Goal: Task Accomplishment & Management: Manage account settings

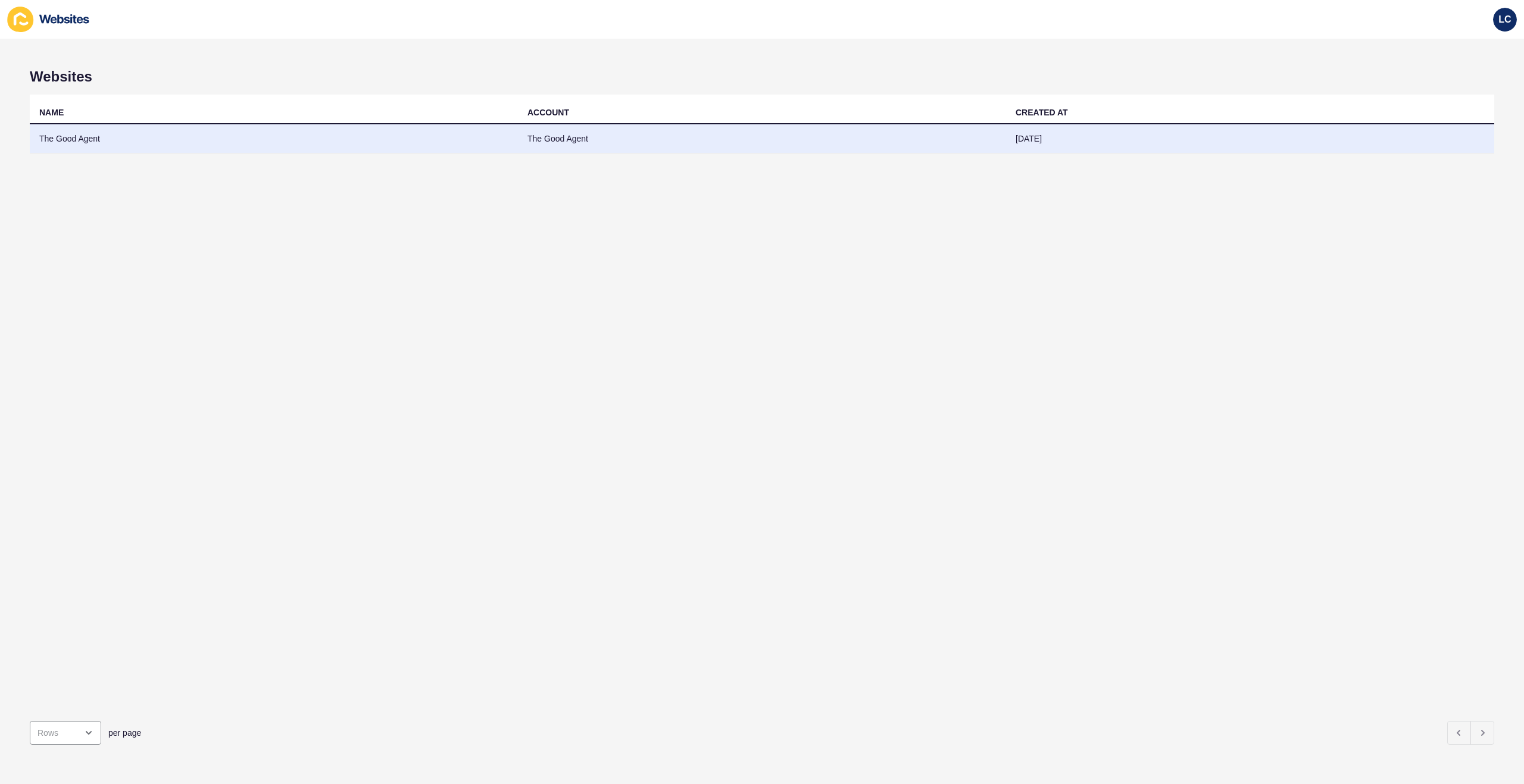
click at [197, 138] on td "The Good Agent" at bounding box center [274, 138] width 488 height 29
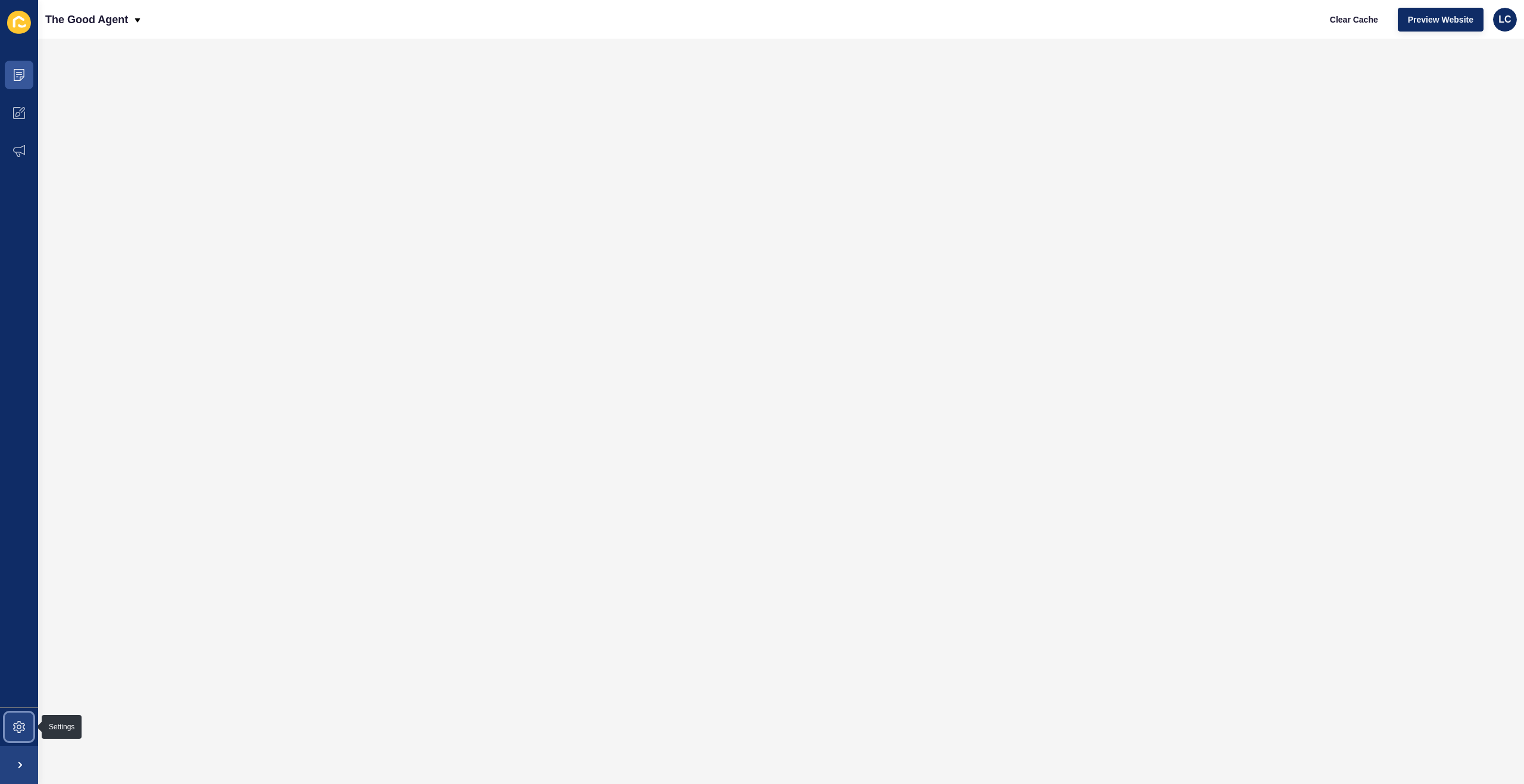
click at [27, 727] on span at bounding box center [19, 727] width 39 height 38
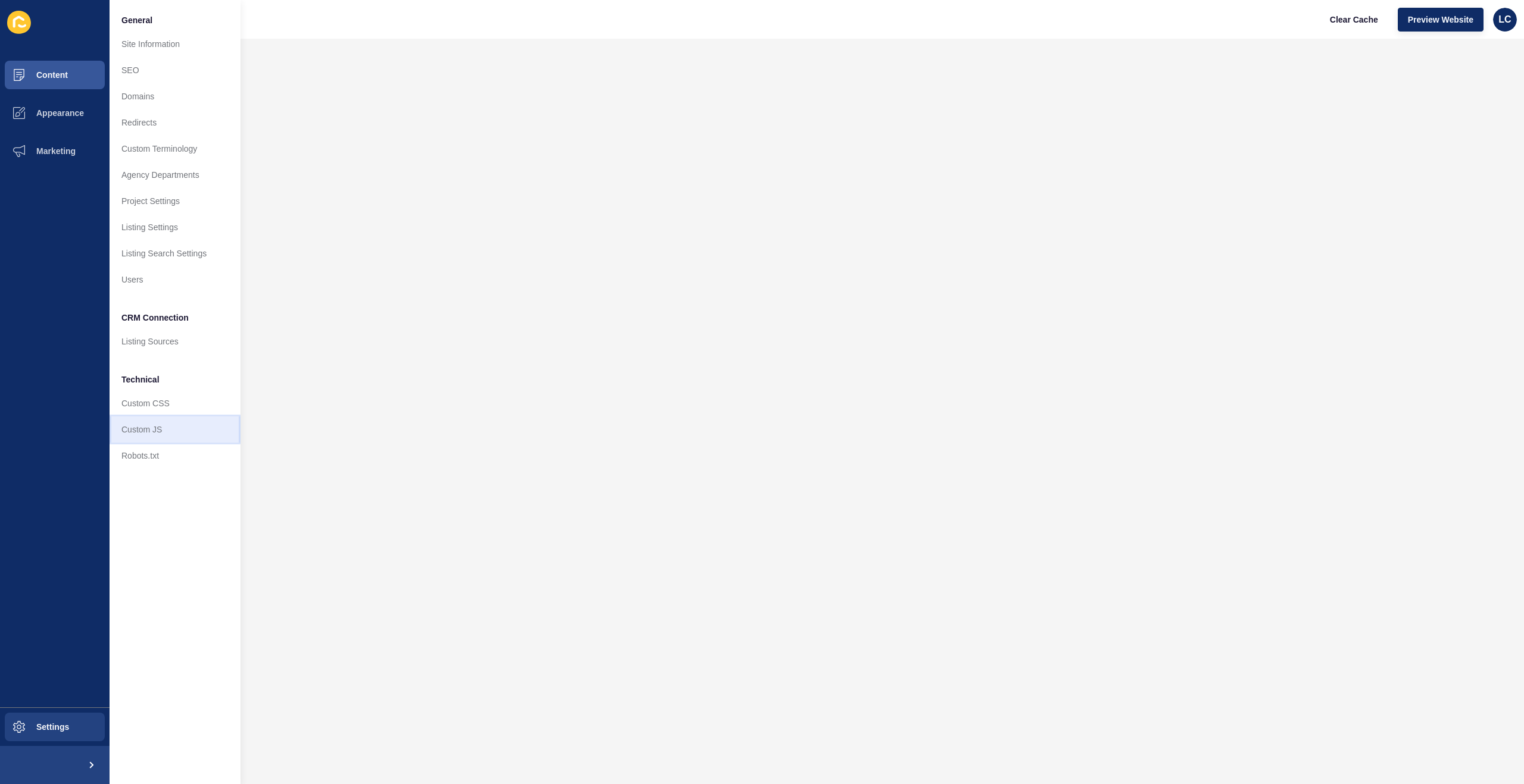
click at [161, 429] on link "Custom JS" at bounding box center [175, 430] width 131 height 26
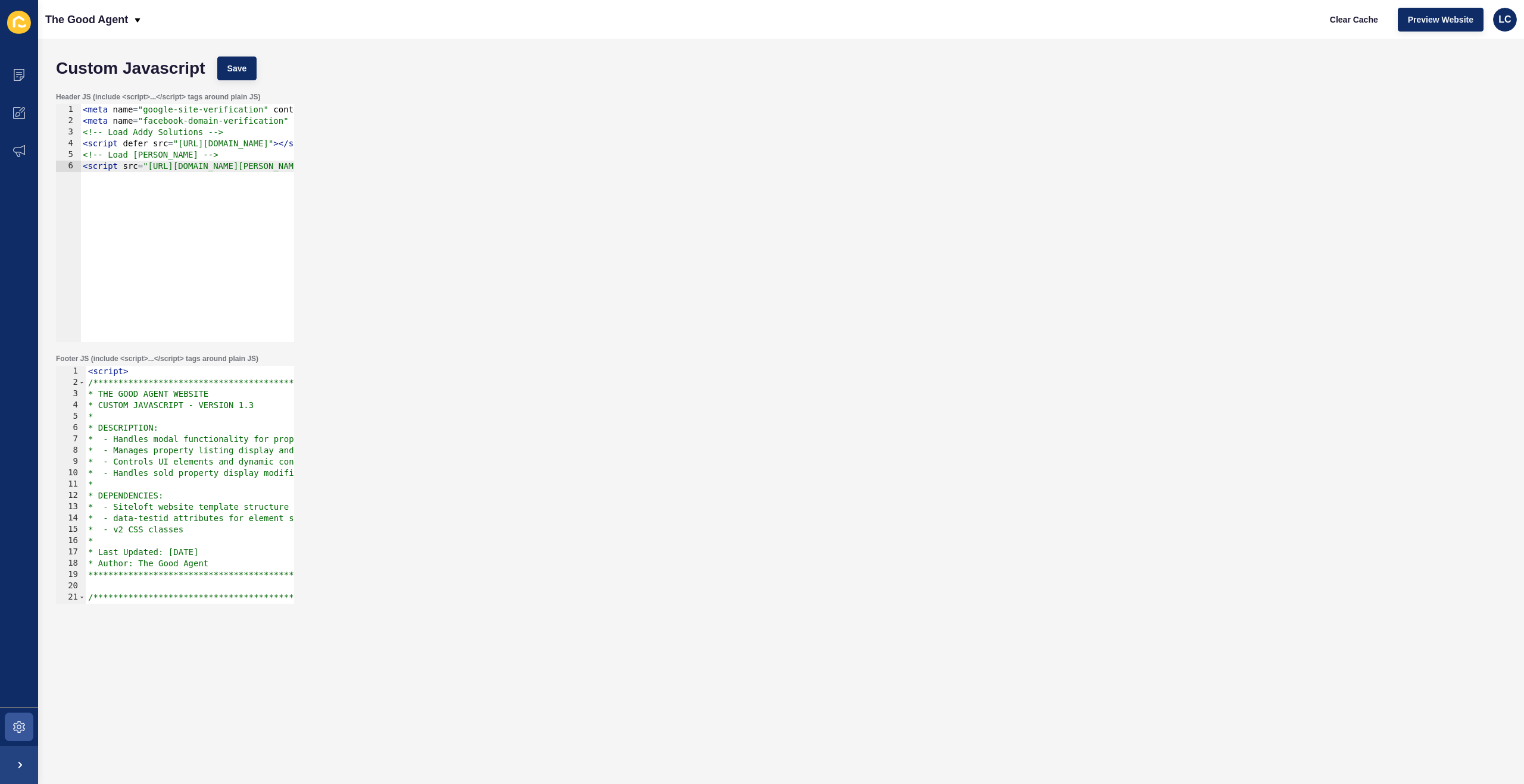
click at [192, 186] on div "< meta name = "google-site-verification" content = "rPl1LRxVGPPT2RPM9JRFqLCkFRO…" at bounding box center [478, 234] width 796 height 261
type textarea "<!-- Load [PERSON_NAME] --> <script src="[URL][DOMAIN_NAME][PERSON_NAME]"></scr…"
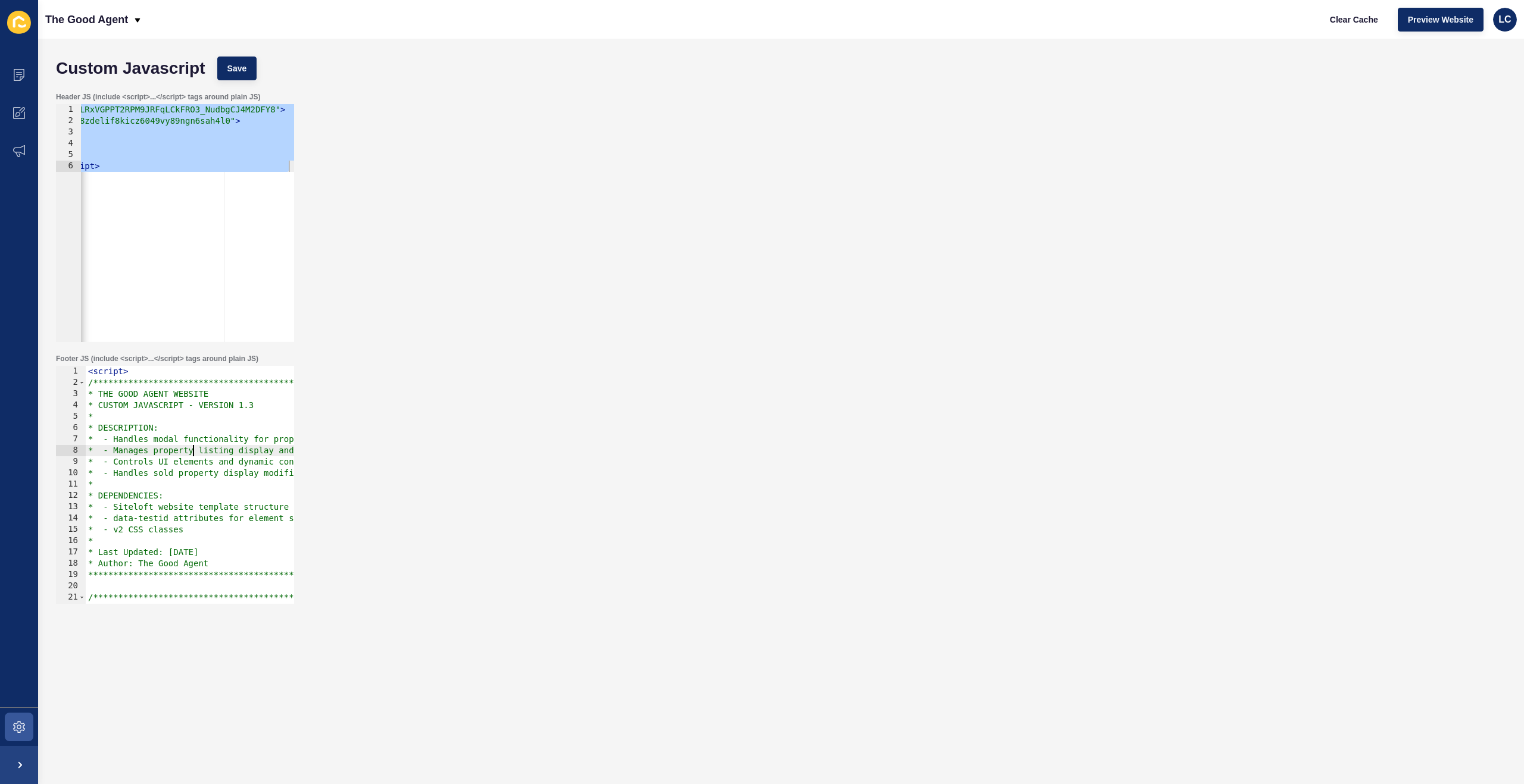
type textarea "</script>"
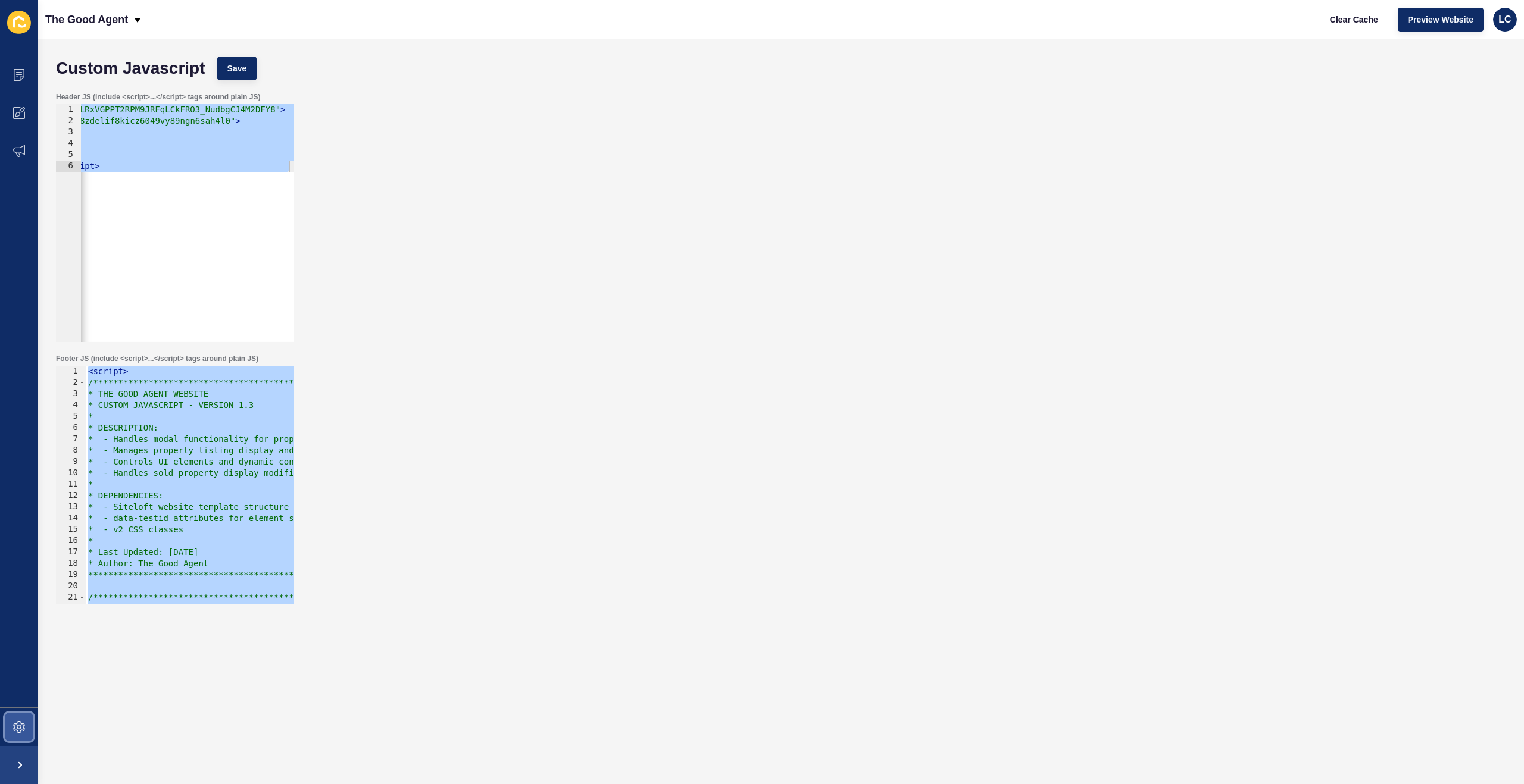
click at [22, 731] on icon at bounding box center [19, 727] width 12 height 12
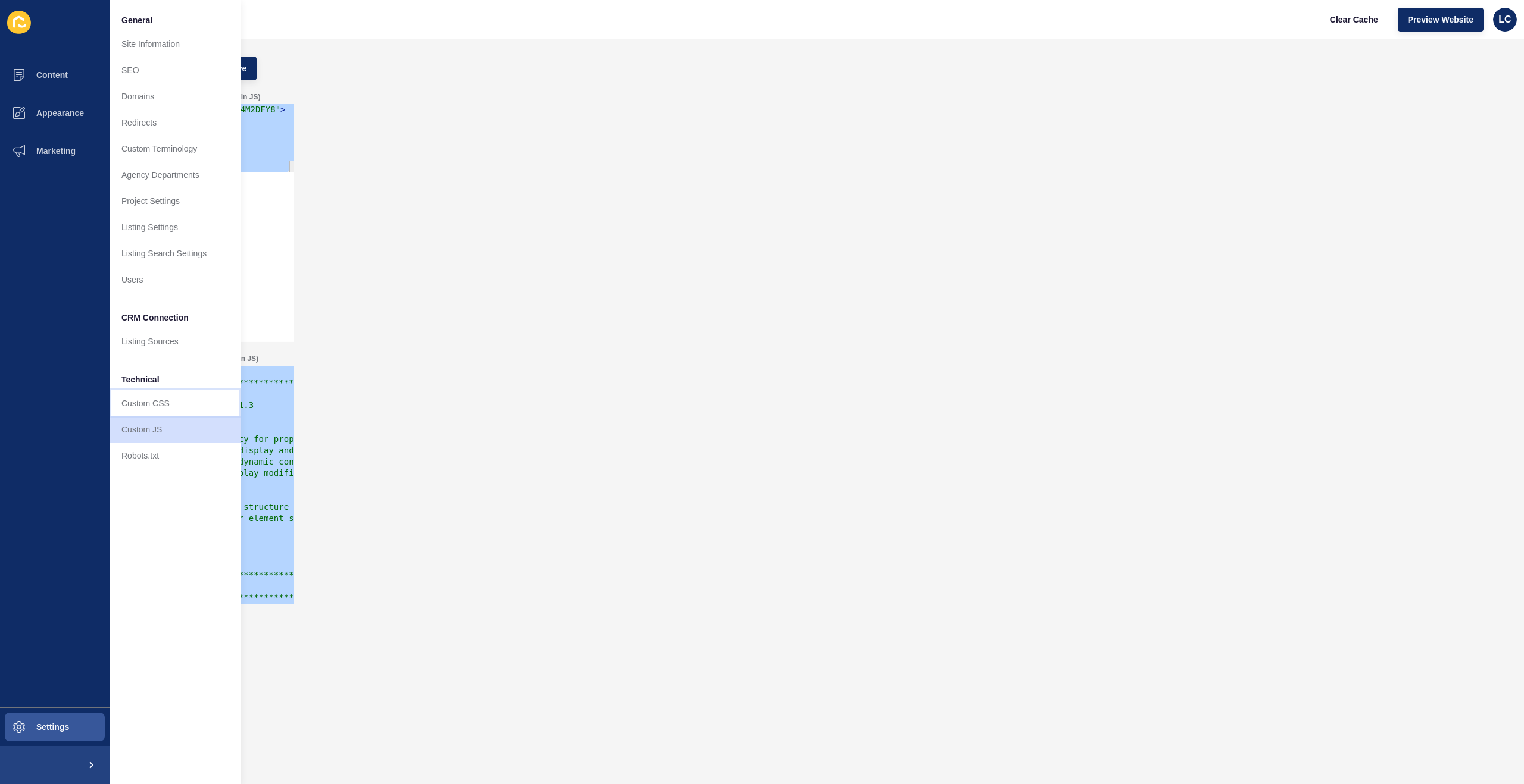
click at [182, 407] on link "Custom CSS" at bounding box center [175, 403] width 131 height 26
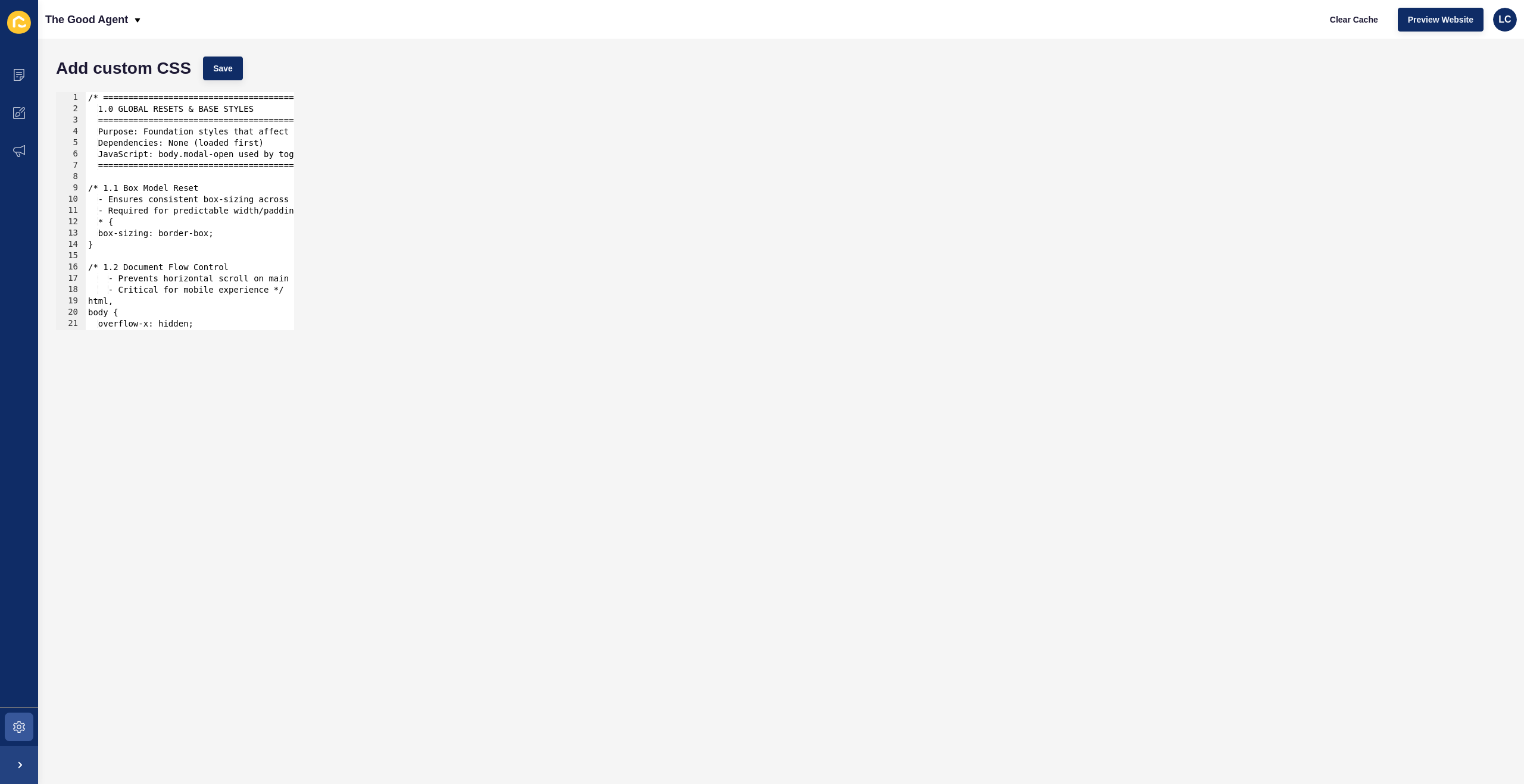
click at [250, 300] on div "/* =============================================== 1.0 GLOBAL RESETS & BASE STY…" at bounding box center [761, 222] width 1351 height 261
type textarea "-webkit-hyphens: auto; }"
